Goal: Information Seeking & Learning: Learn about a topic

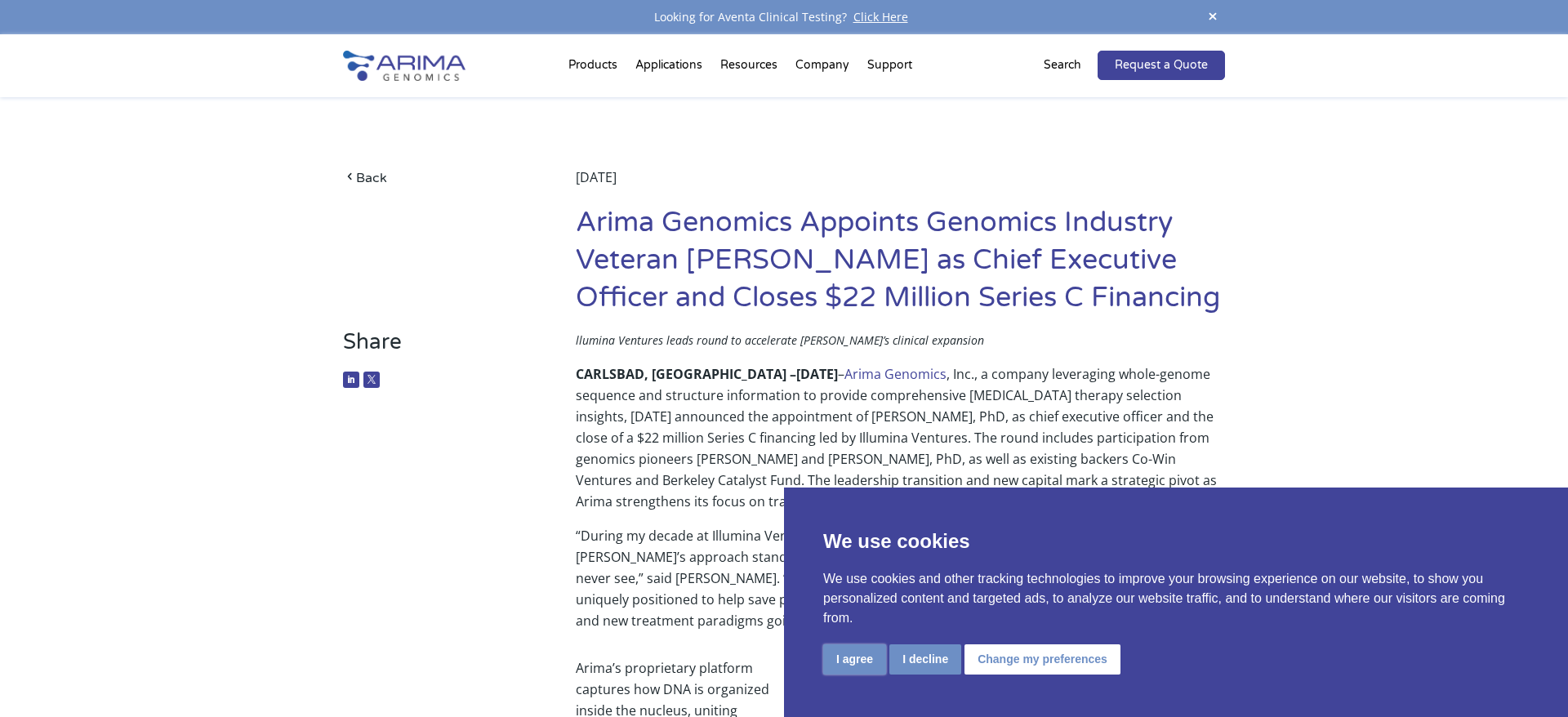
click at [855, 666] on button "I agree" at bounding box center [854, 659] width 63 height 30
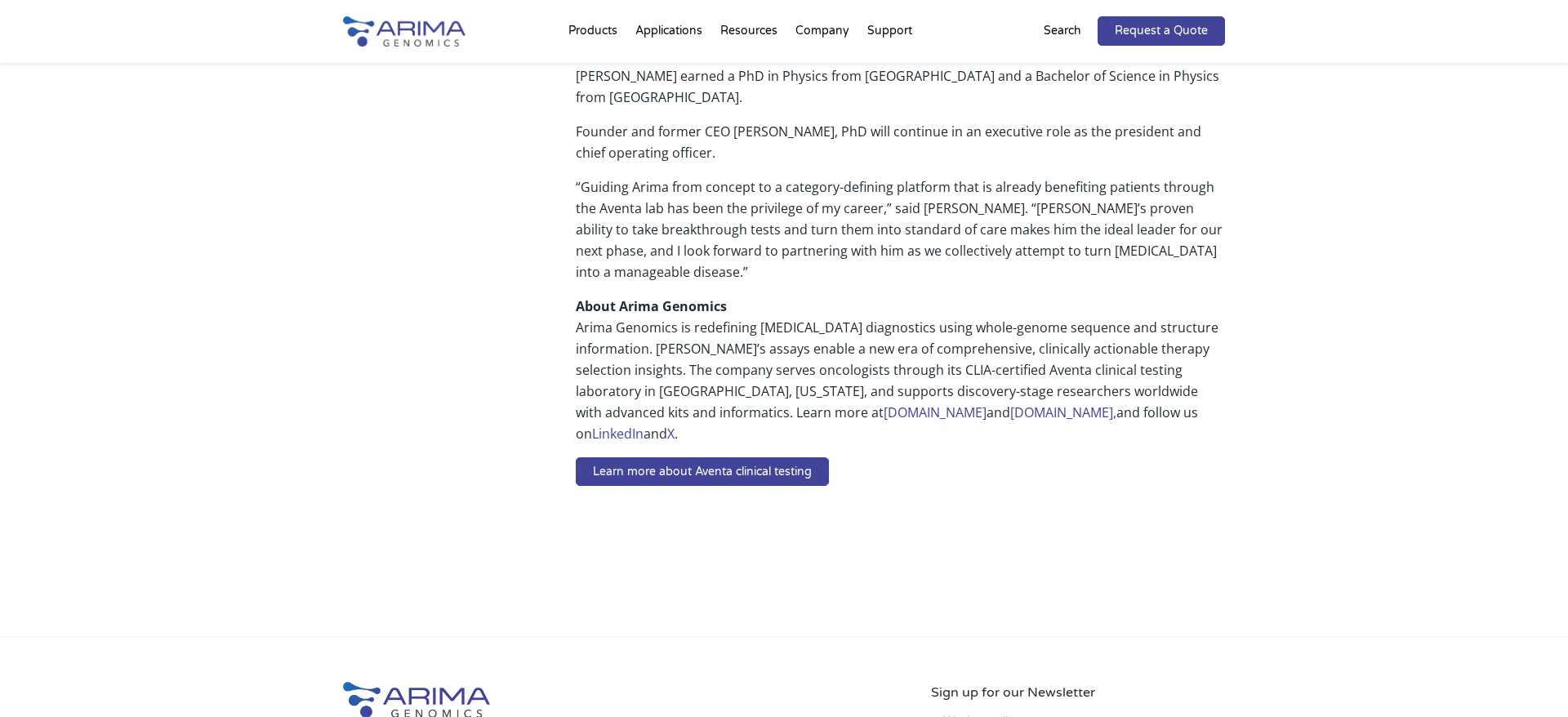
scroll to position [1086, 0]
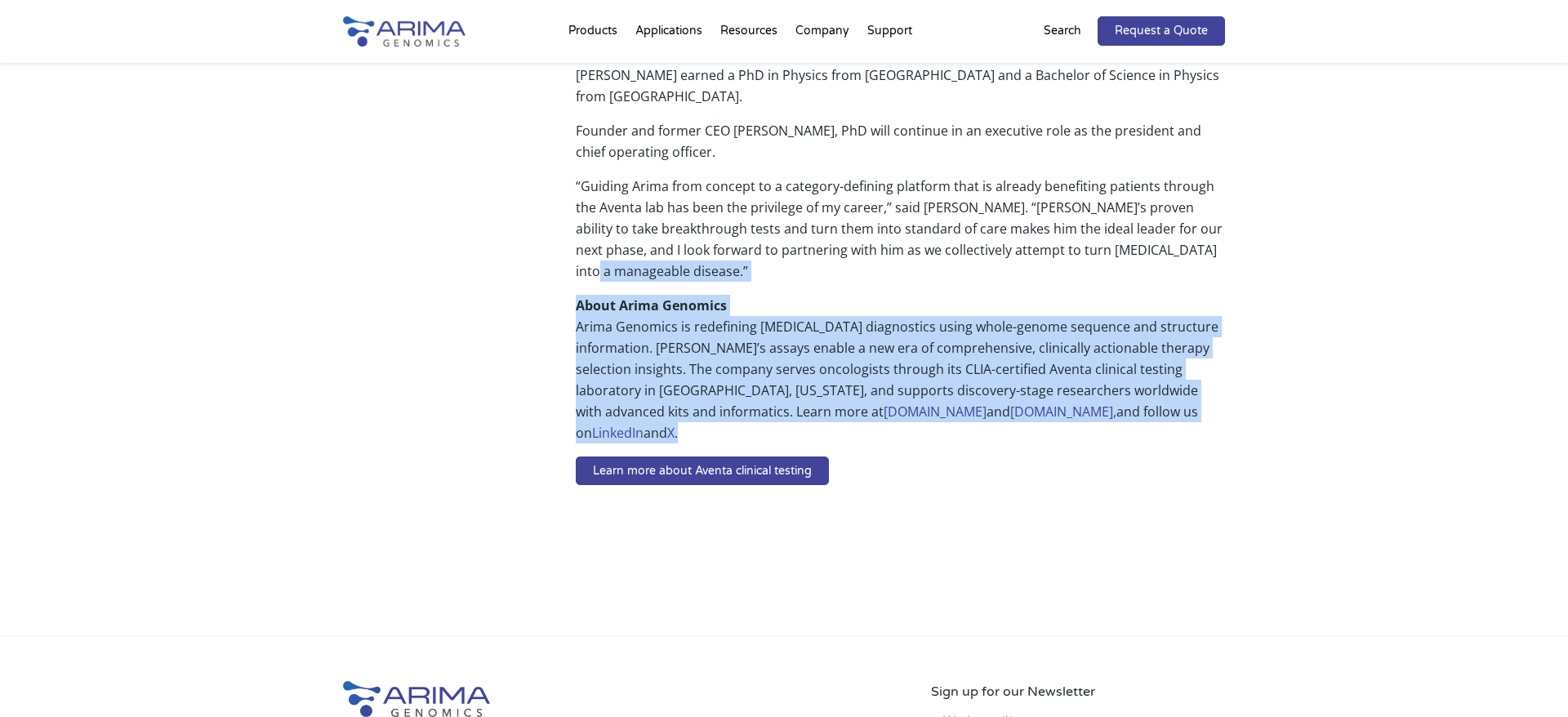
drag, startPoint x: 853, startPoint y: 233, endPoint x: 1132, endPoint y: 365, distance: 308.7
click at [1132, 365] on p "About Arima Genomics Arima Genomics is redefining [MEDICAL_DATA] diagnostics us…" at bounding box center [900, 376] width 649 height 162
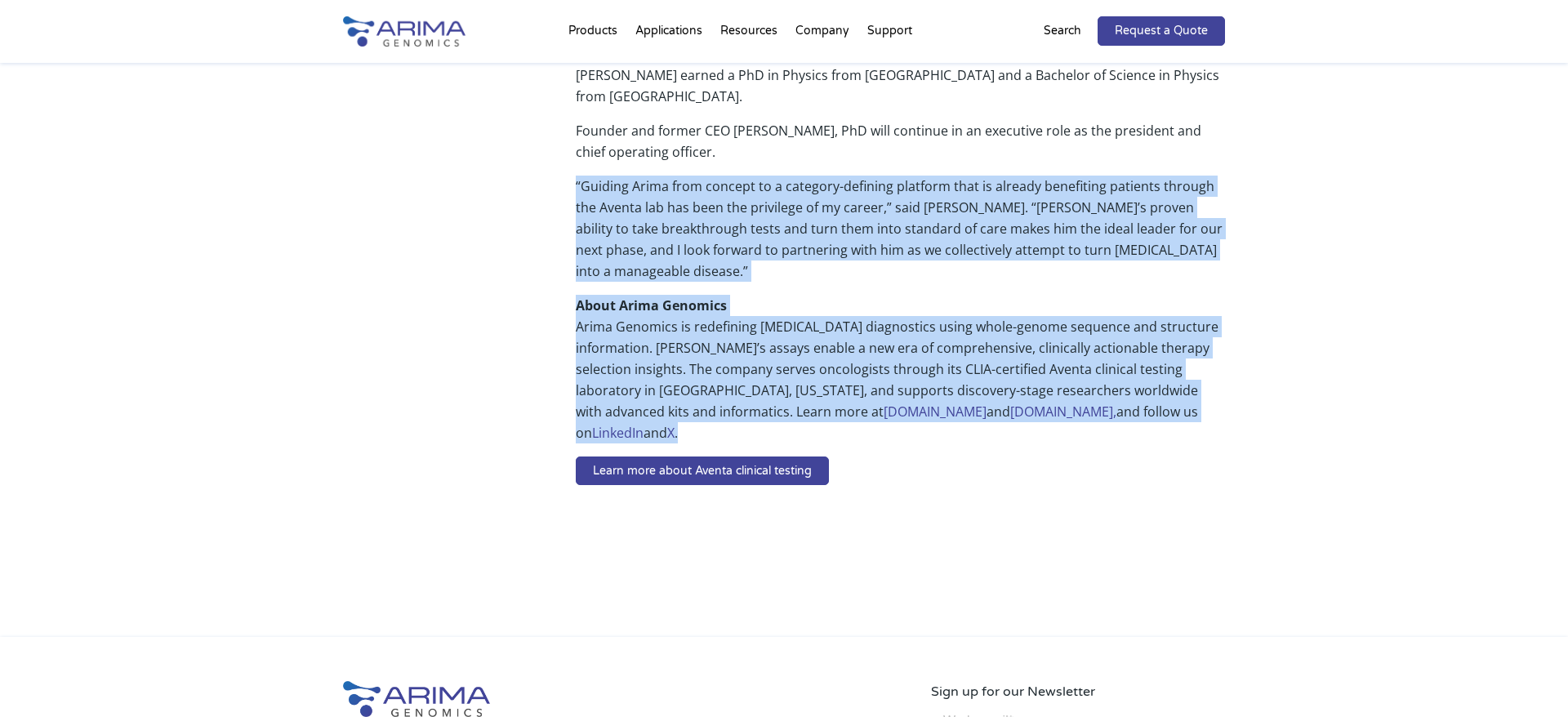
drag, startPoint x: 1154, startPoint y: 370, endPoint x: 568, endPoint y: 142, distance: 628.8
drag, startPoint x: 568, startPoint y: 142, endPoint x: 1147, endPoint y: 370, distance: 622.3
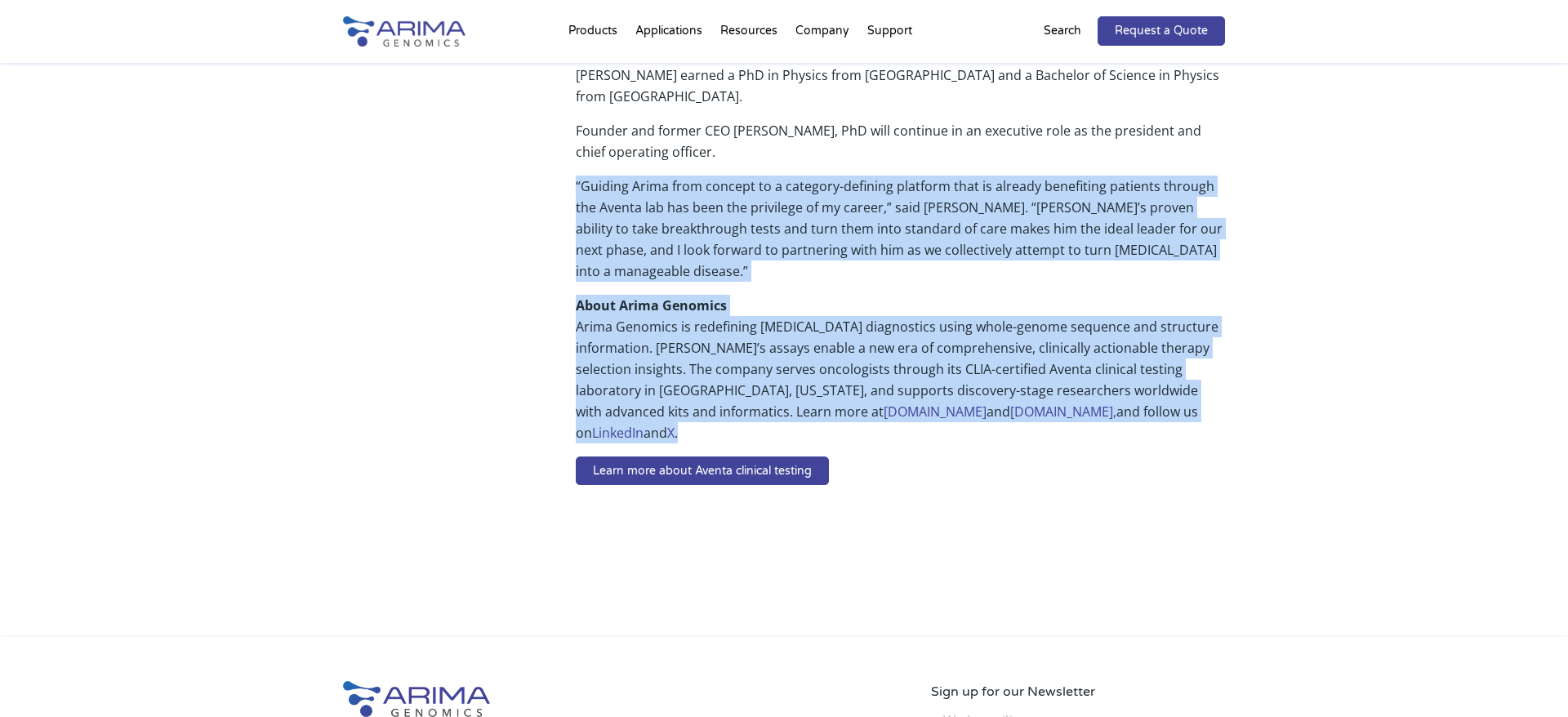
click at [1147, 370] on p "About Arima Genomics Arima Genomics is redefining [MEDICAL_DATA] diagnostics us…" at bounding box center [900, 376] width 649 height 162
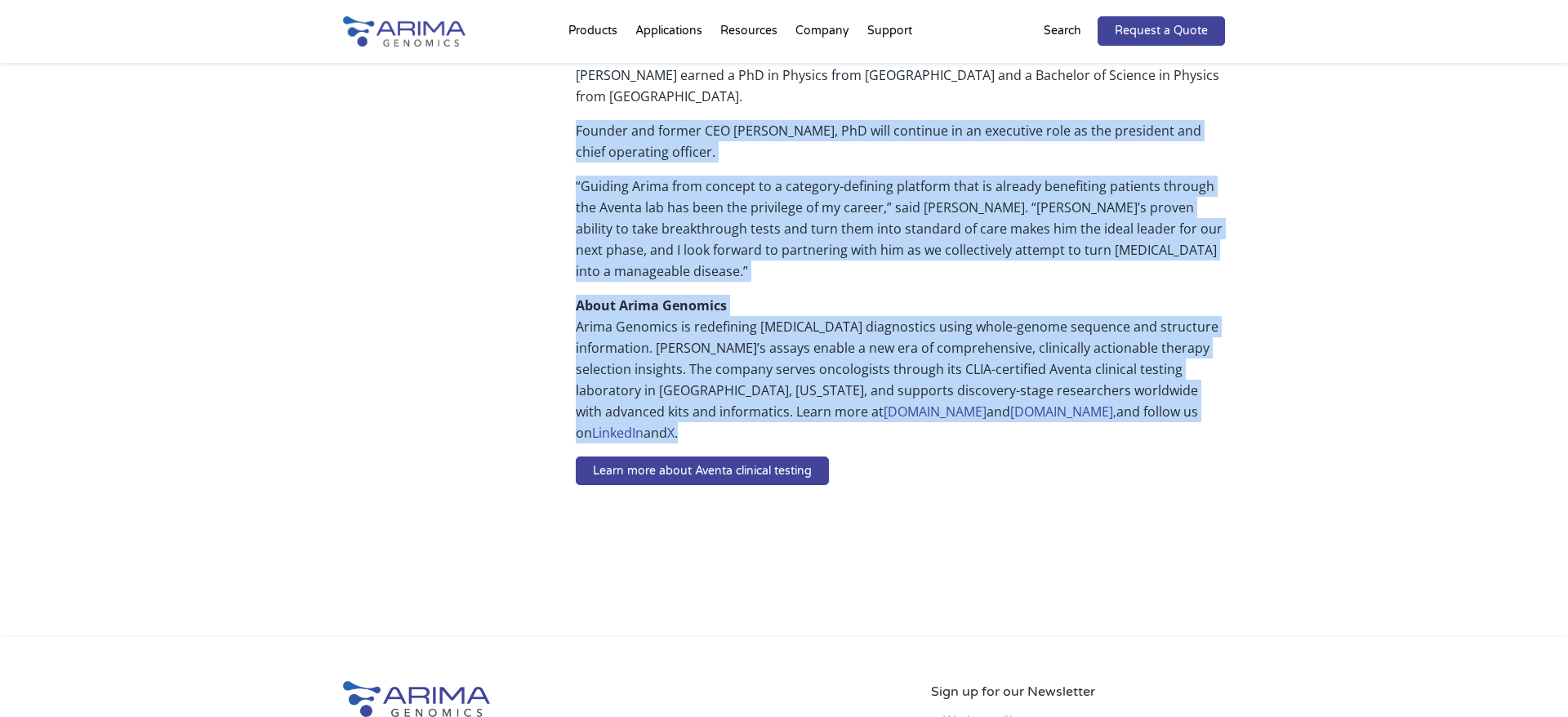
drag, startPoint x: 1147, startPoint y: 370, endPoint x: 569, endPoint y: 90, distance: 642.2
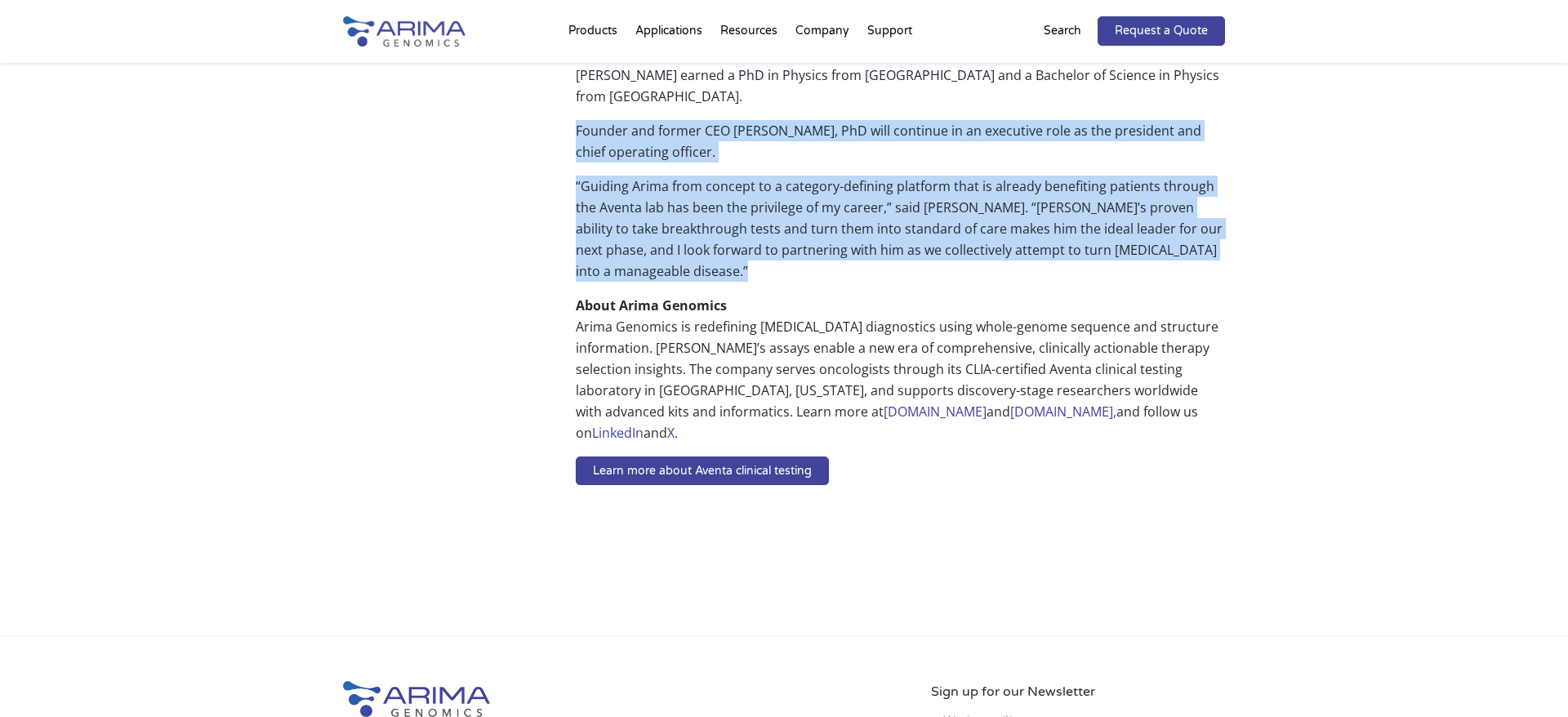
drag, startPoint x: 569, startPoint y: 90, endPoint x: 832, endPoint y: 235, distance: 300.3
click at [832, 235] on p "“Guiding Arima from concept to a category-defining platform that is already ben…" at bounding box center [900, 235] width 649 height 119
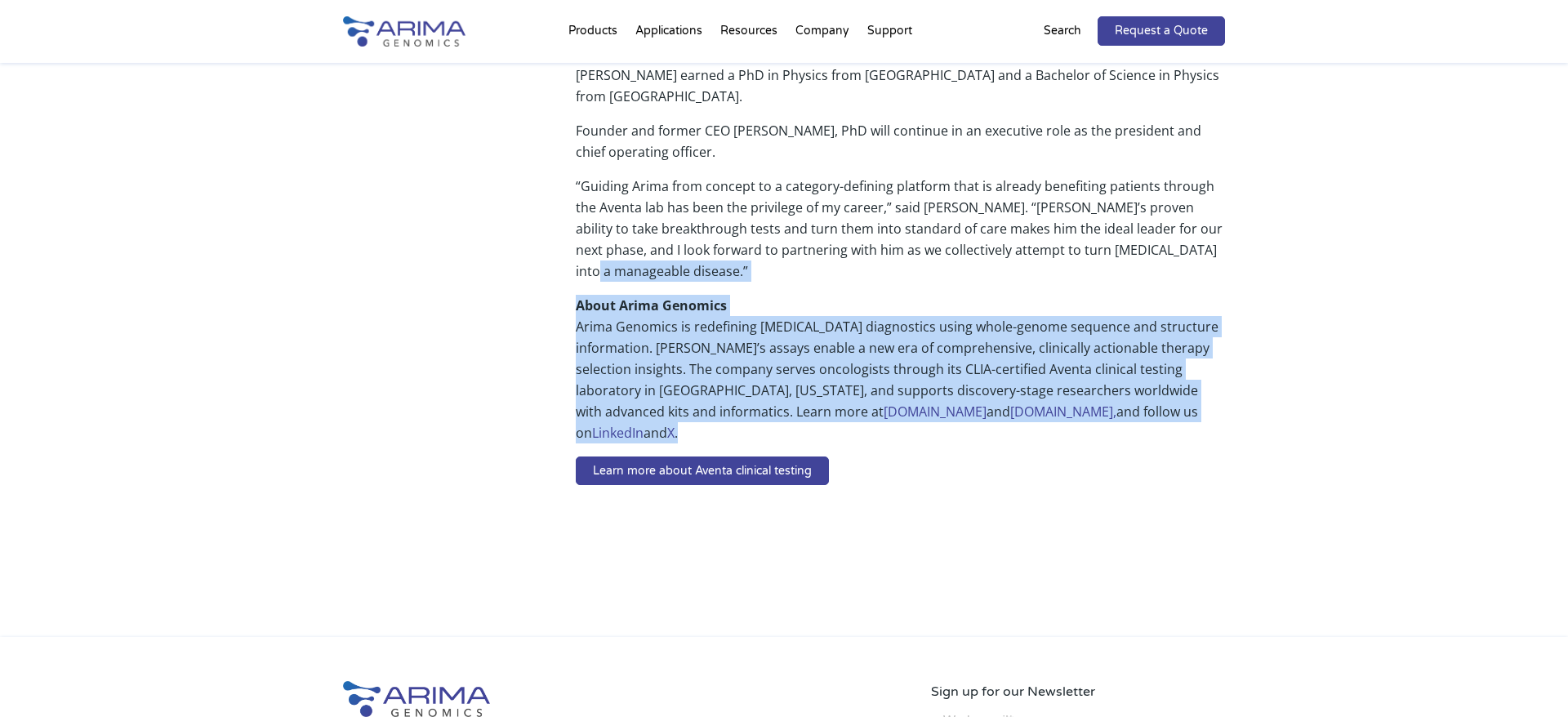
drag, startPoint x: 858, startPoint y: 241, endPoint x: 1165, endPoint y: 364, distance: 330.7
click at [1165, 364] on p "About Arima Genomics Arima Genomics is redefining [MEDICAL_DATA] diagnostics us…" at bounding box center [900, 376] width 649 height 162
drag, startPoint x: 1133, startPoint y: 365, endPoint x: 568, endPoint y: 257, distance: 575.2
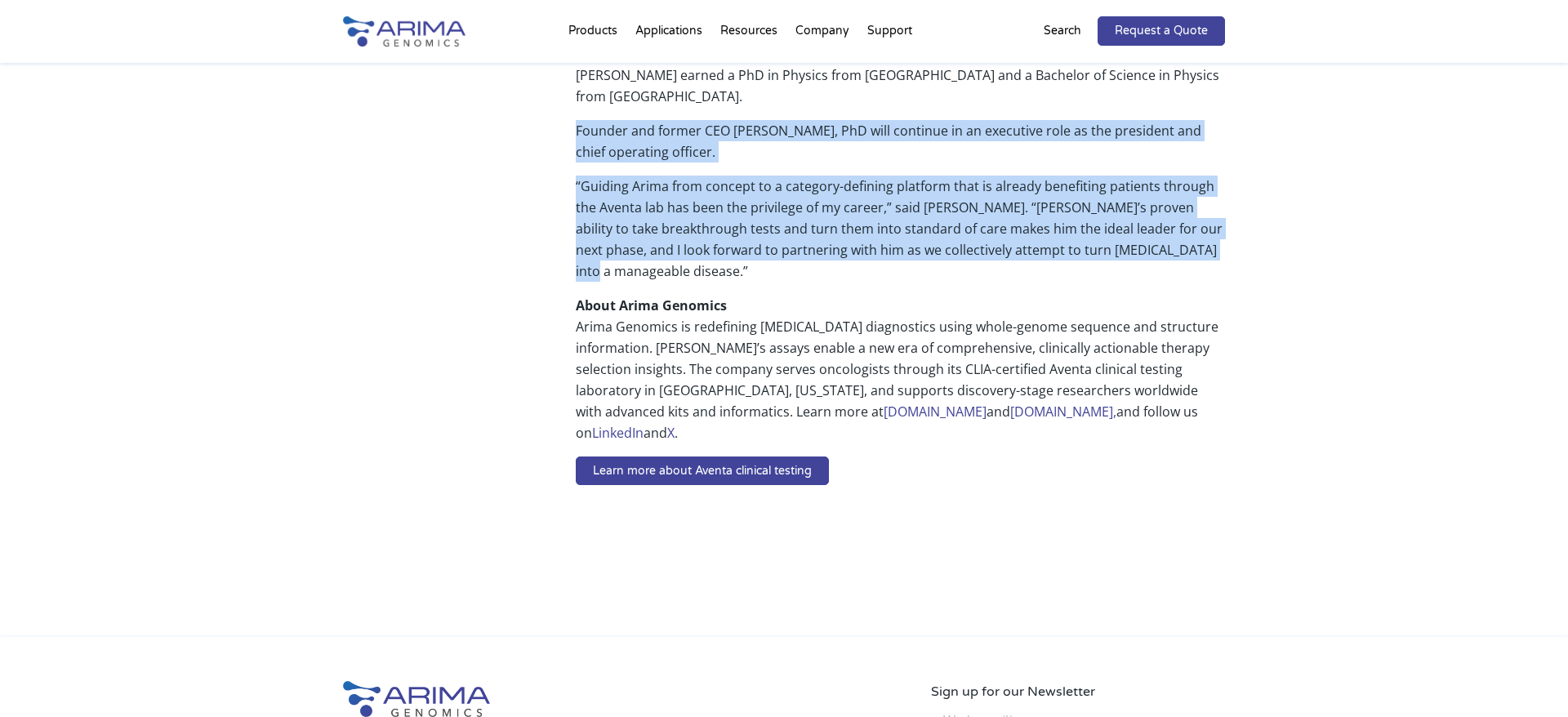
drag, startPoint x: 638, startPoint y: 230, endPoint x: 575, endPoint y: 92, distance: 151.7
click at [576, 120] on p "Founder and former CEO [PERSON_NAME], PhD will continue in an executive role as…" at bounding box center [900, 148] width 649 height 56
drag, startPoint x: 579, startPoint y: 87, endPoint x: 723, endPoint y: 232, distance: 204.4
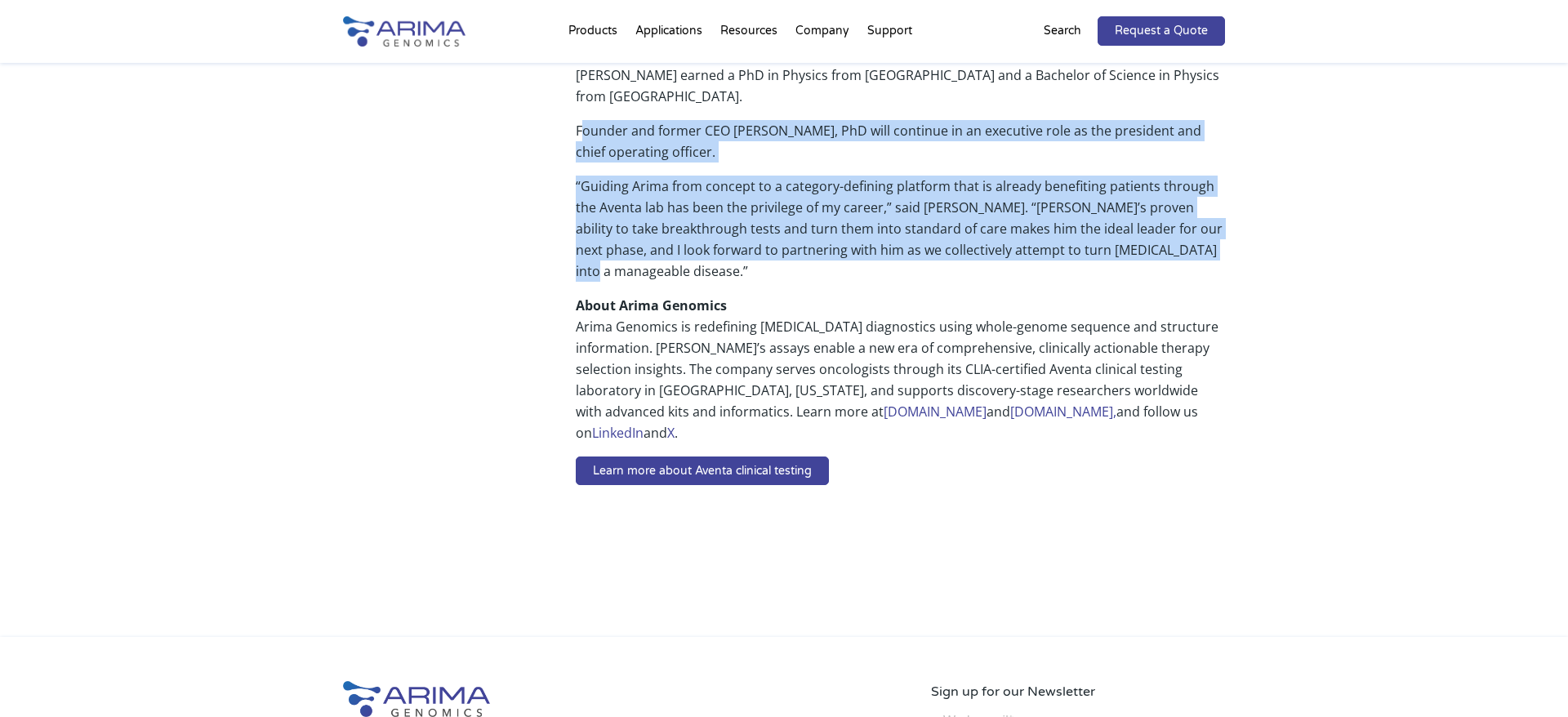
click at [723, 232] on p "“Guiding Arima from concept to a category-defining platform that is already ben…" at bounding box center [900, 235] width 649 height 119
drag, startPoint x: 650, startPoint y: 229, endPoint x: 575, endPoint y: 85, distance: 162.4
click at [576, 120] on p "Founder and former CEO [PERSON_NAME], PhD will continue in an executive role as…" at bounding box center [900, 148] width 649 height 56
drag, startPoint x: 575, startPoint y: 85, endPoint x: 735, endPoint y: 238, distance: 221.4
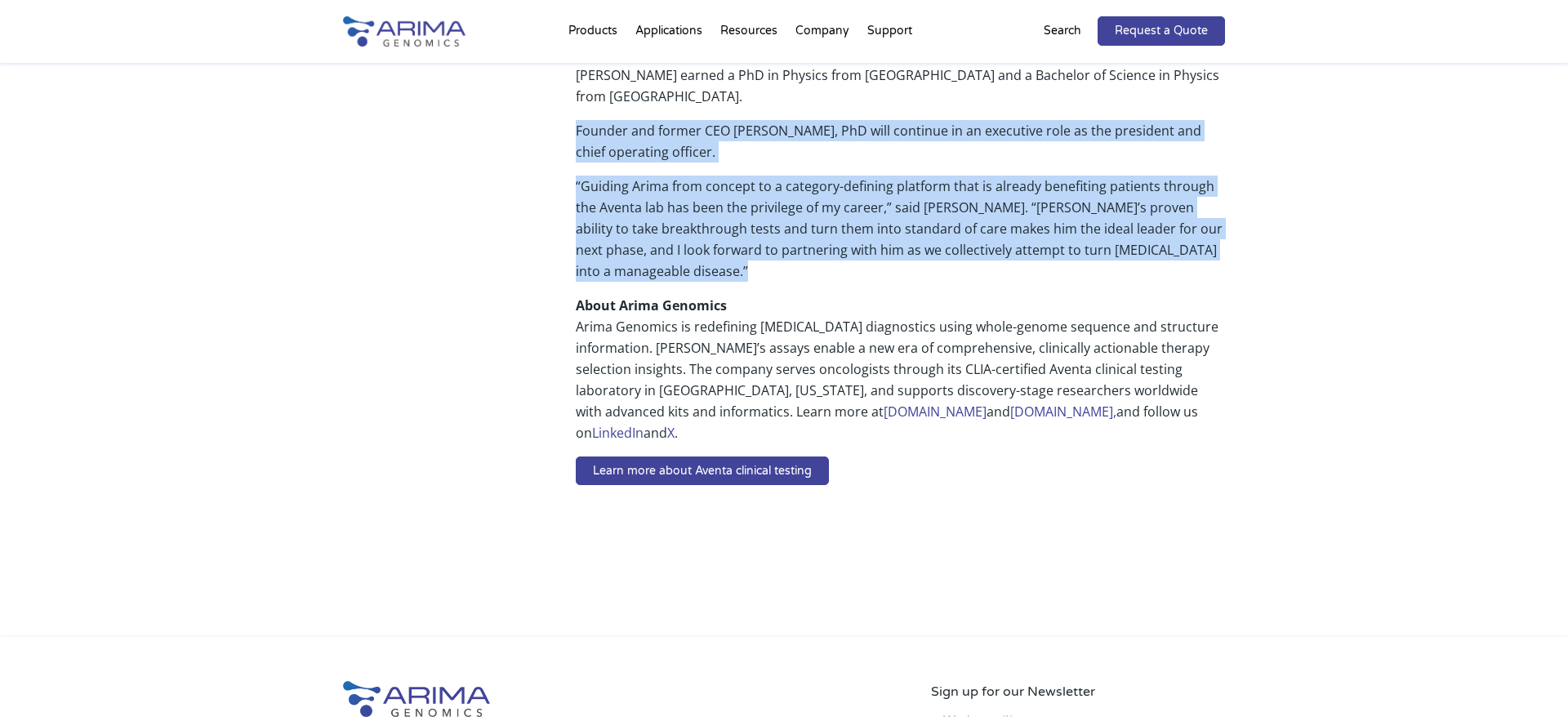
click at [735, 238] on p "“Guiding Arima from concept to a category-defining platform that is already ben…" at bounding box center [900, 235] width 649 height 119
drag, startPoint x: 649, startPoint y: 234, endPoint x: 573, endPoint y: 97, distance: 156.7
